Goal: Task Accomplishment & Management: Use online tool/utility

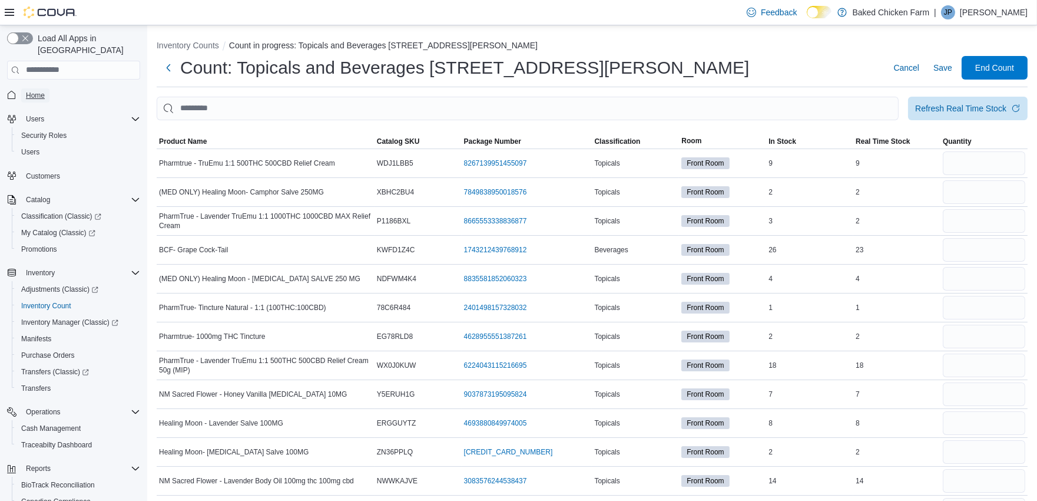
click at [39, 91] on span "Home" at bounding box center [35, 95] width 19 height 9
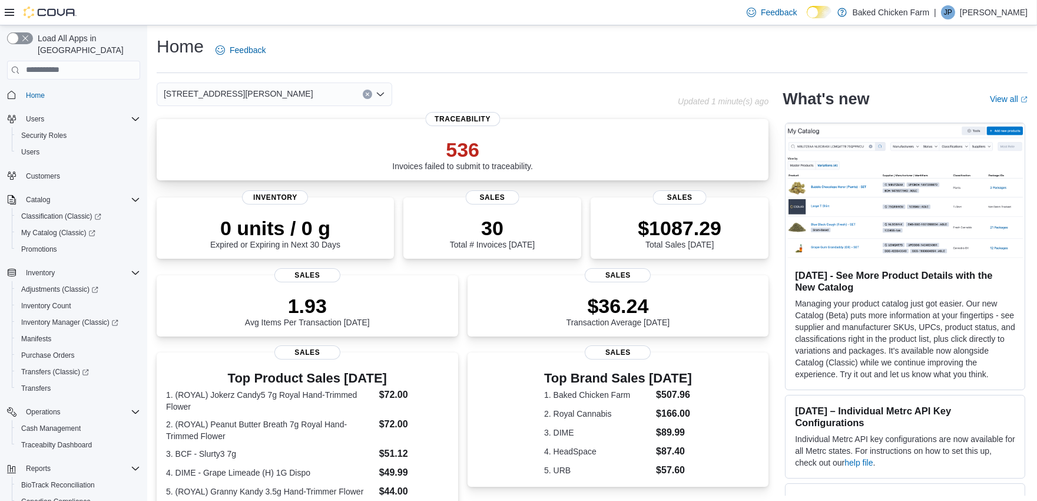
click at [448, 138] on p "536" at bounding box center [462, 150] width 141 height 24
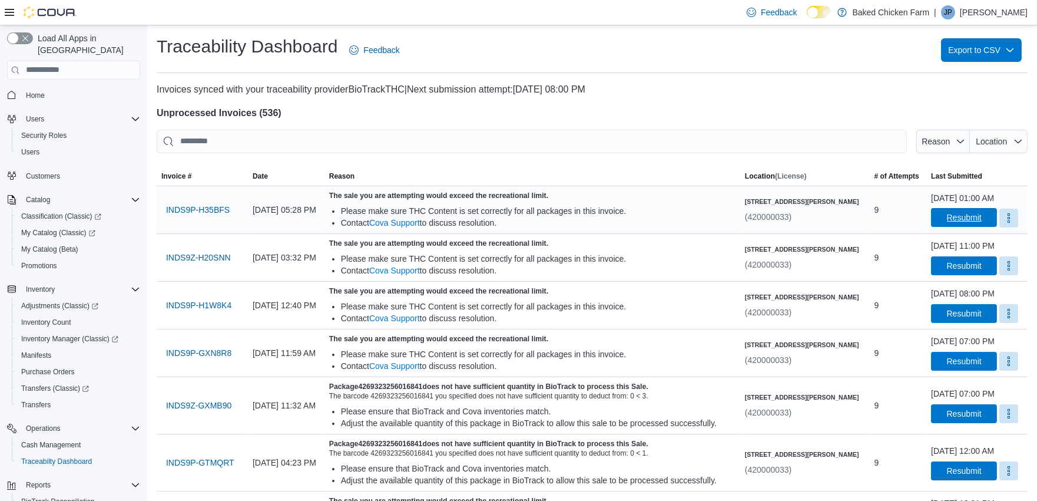
click at [947, 215] on span "Resubmit" at bounding box center [964, 217] width 35 height 12
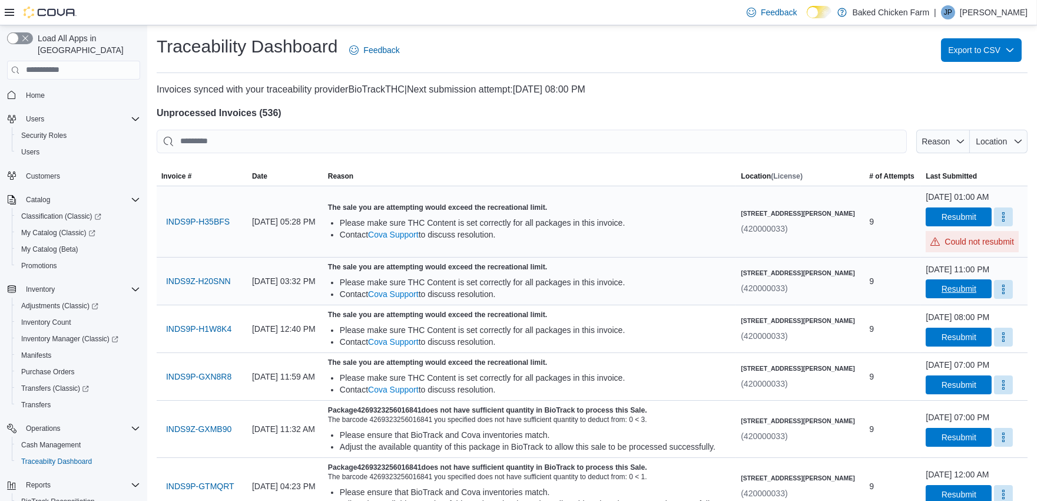
click at [942, 287] on span "Resubmit" at bounding box center [959, 289] width 35 height 12
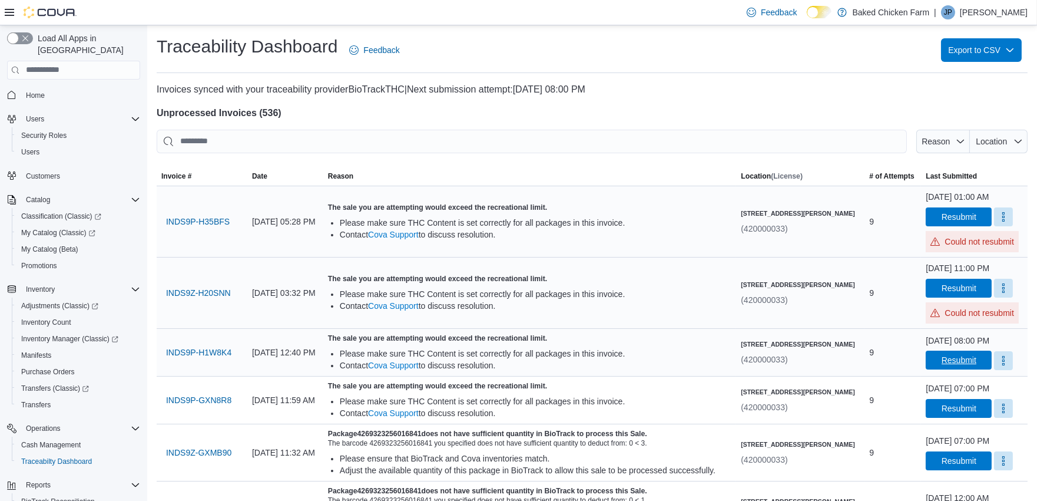
click at [943, 363] on span "Resubmit" at bounding box center [959, 360] width 35 height 12
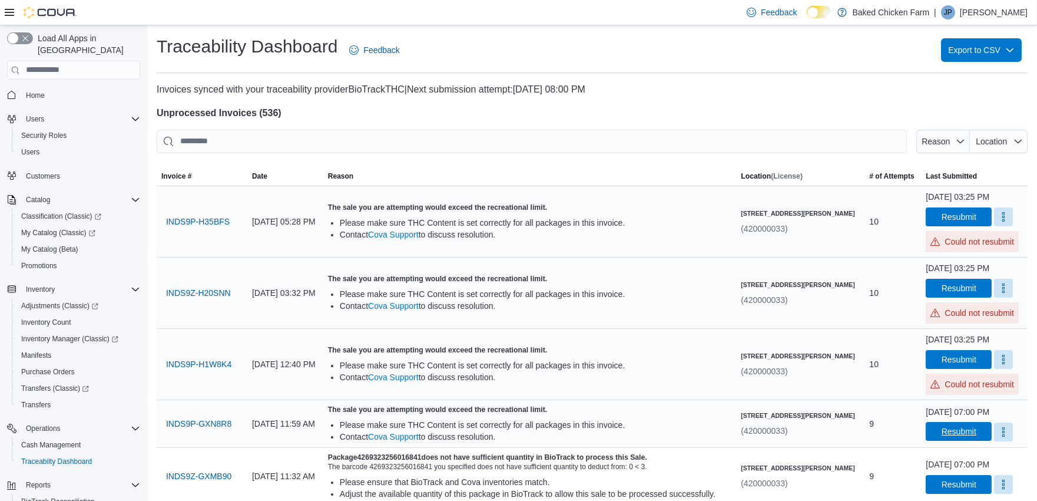
click at [946, 432] on span "Resubmit" at bounding box center [959, 431] width 35 height 12
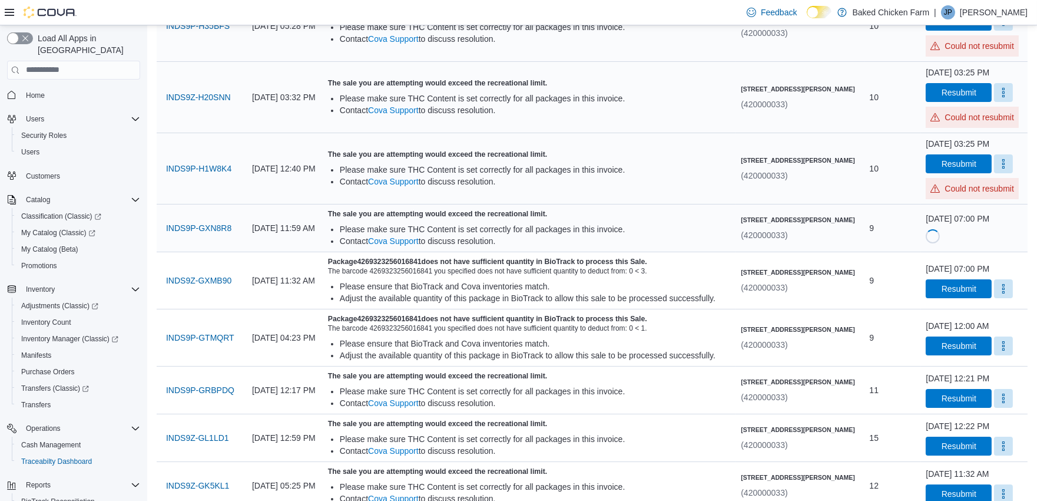
scroll to position [196, 0]
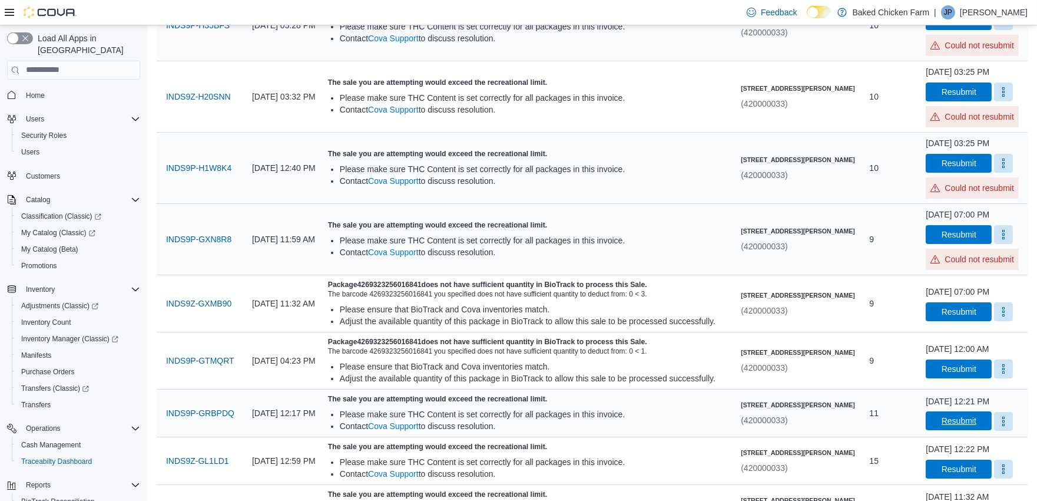
click at [955, 420] on span "Resubmit" at bounding box center [959, 421] width 35 height 12
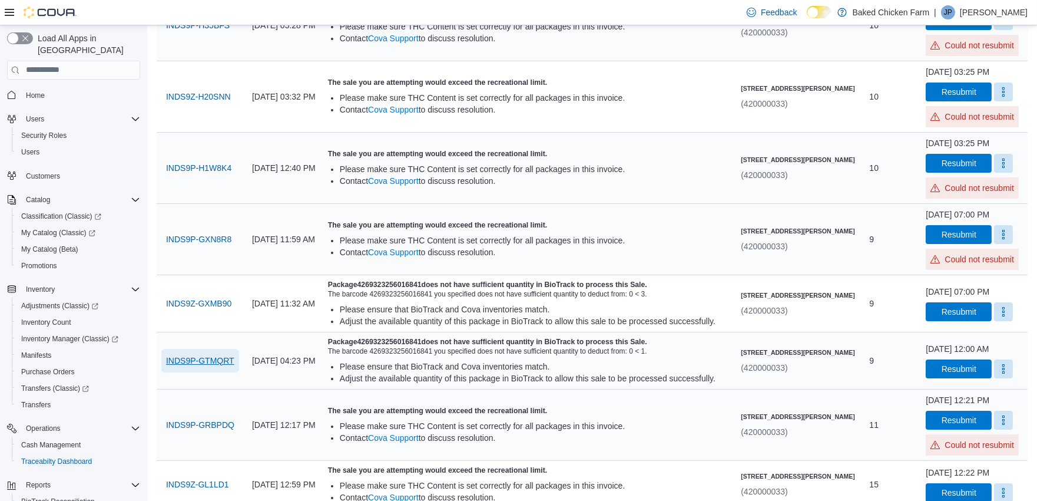
click at [206, 356] on span "INDS9P-GTMQRT" at bounding box center [200, 360] width 68 height 12
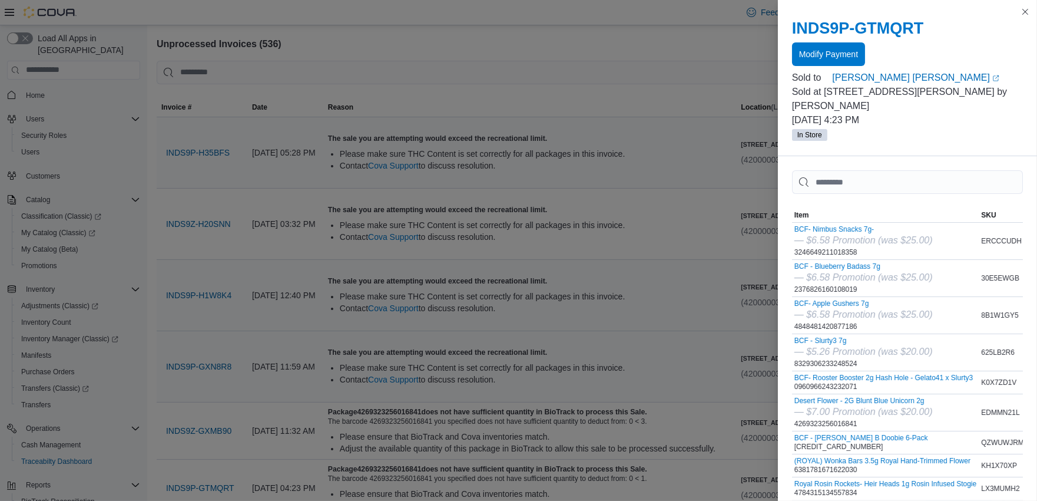
scroll to position [0, 0]
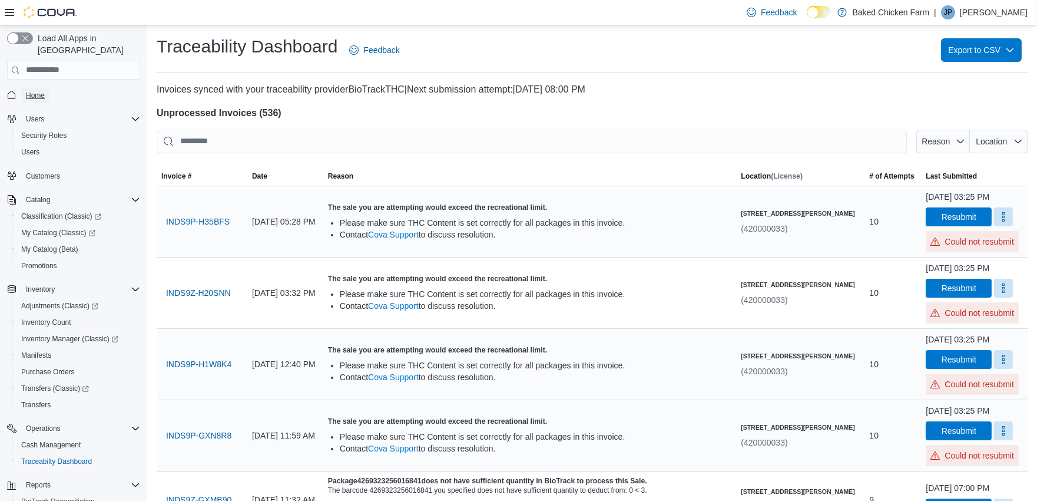
click at [33, 91] on span "Home" at bounding box center [35, 95] width 19 height 9
